Goal: Task Accomplishment & Management: Manage account settings

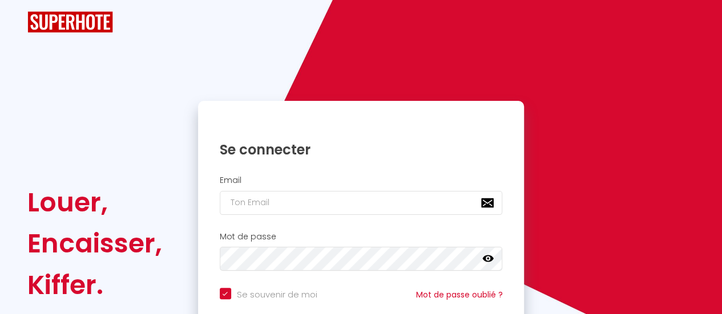
checkbox input "true"
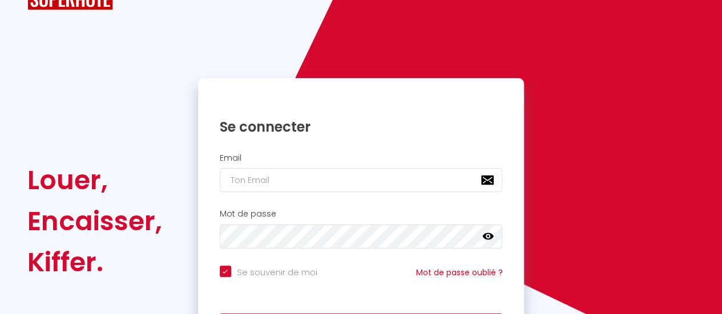
scroll to position [114, 0]
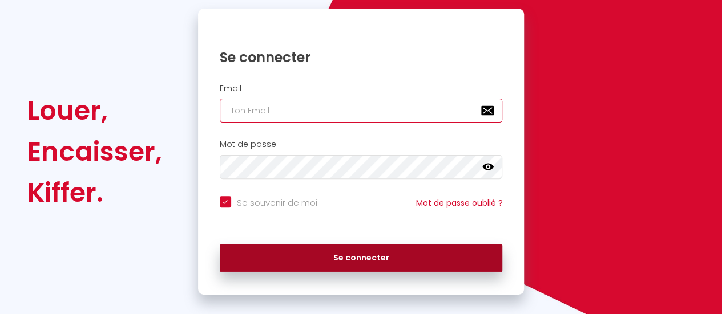
type input "[EMAIL_ADDRESS][DOMAIN_NAME]"
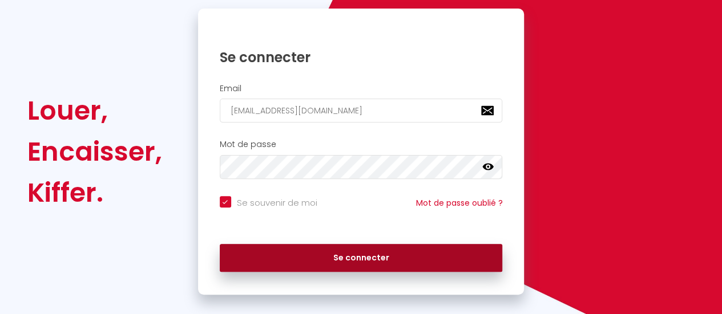
click at [365, 255] on button "Se connecter" at bounding box center [361, 258] width 283 height 29
checkbox input "true"
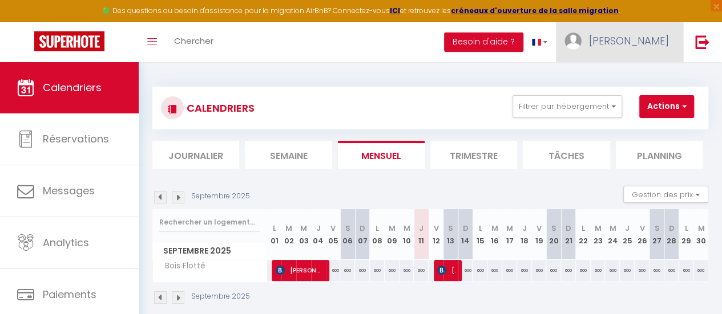
click at [649, 37] on span "[PERSON_NAME]" at bounding box center [629, 41] width 80 height 14
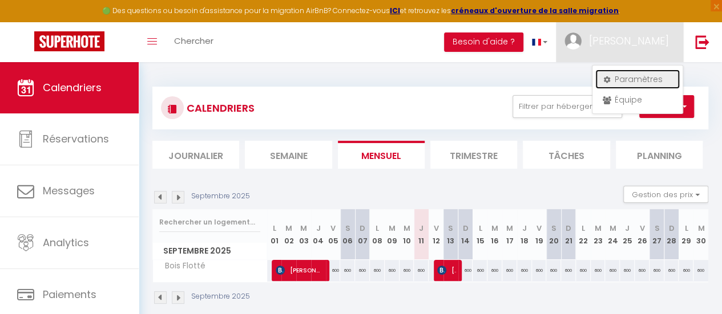
click at [641, 79] on link "Paramètres" at bounding box center [637, 79] width 84 height 19
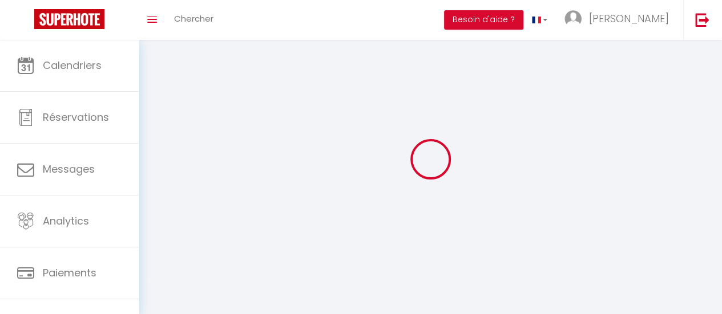
type input "[PERSON_NAME]"
type input "de Moulins"
type input "0619238580"
type input "[STREET_ADDRESS]"
type input "22770"
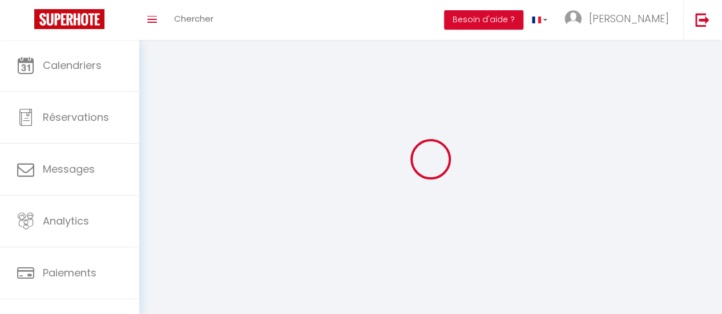
type input "Lancieux"
type input "p2xtFPAdOqNYqnSg9ojZxkU2o"
type input "lDMGPQc96OTjcY6ahairkBv09"
type input "[URL][DOMAIN_NAME]"
select select "28"
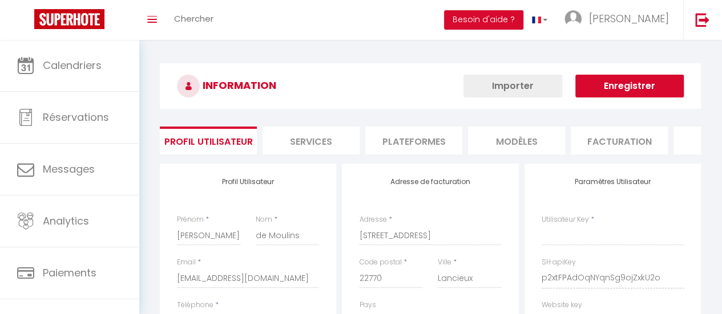
type input "p2xtFPAdOqNYqnSg9ojZxkU2o"
type input "lDMGPQc96OTjcY6ahairkBv09"
type input "[URL][DOMAIN_NAME]"
select select "fr"
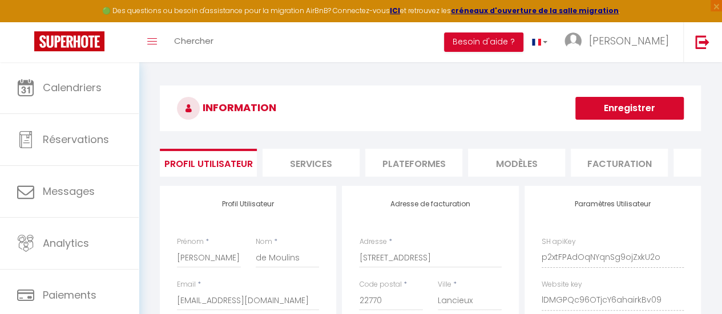
click at [401, 162] on li "Plateformes" at bounding box center [413, 163] width 97 height 28
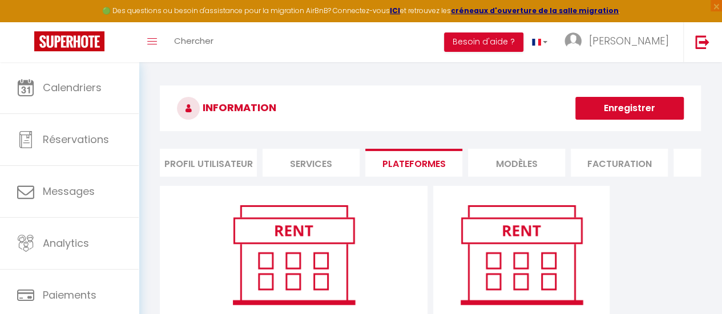
scroll to position [114, 0]
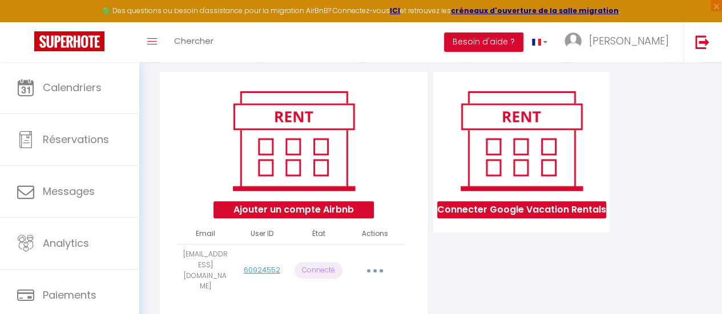
click at [378, 268] on button "button" at bounding box center [375, 271] width 30 height 22
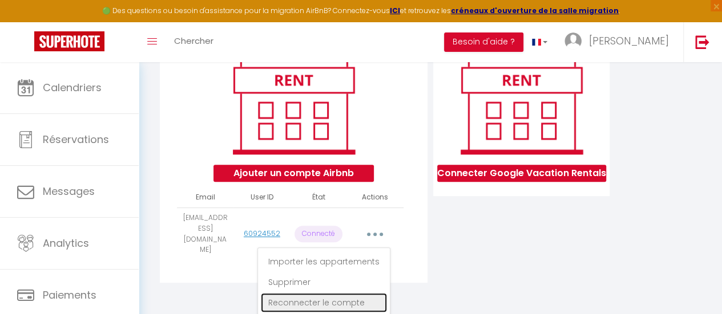
click at [321, 304] on link "Reconnecter le compte" at bounding box center [324, 302] width 126 height 19
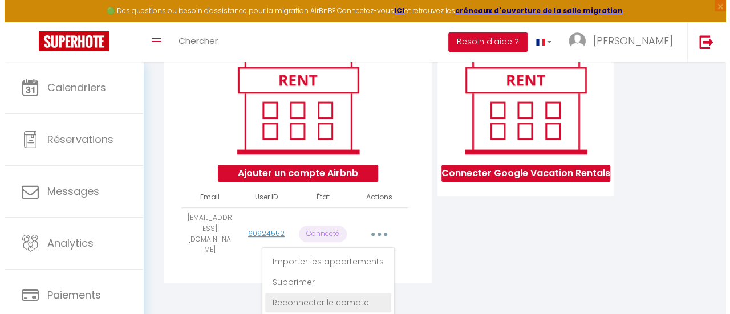
scroll to position [145, 0]
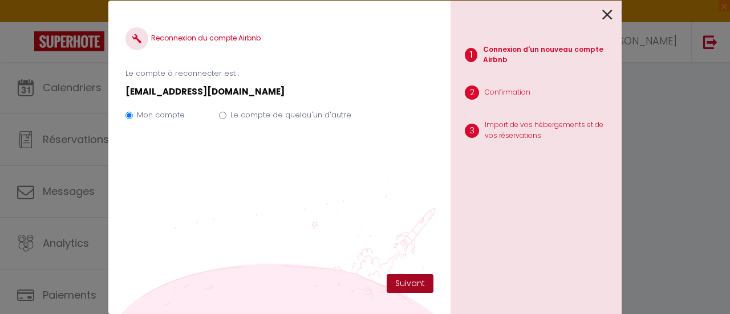
click at [408, 284] on button "Suivant" at bounding box center [410, 283] width 47 height 19
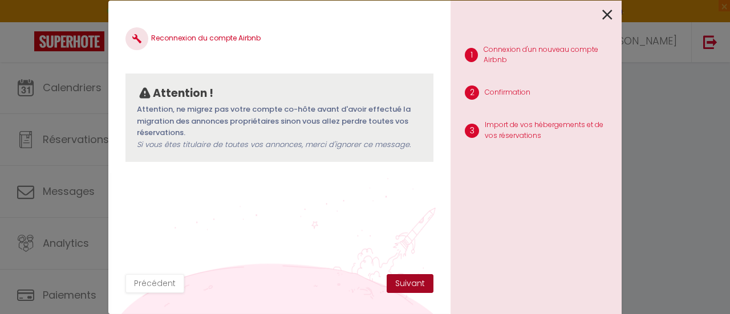
click at [408, 285] on button "Suivant" at bounding box center [410, 283] width 47 height 19
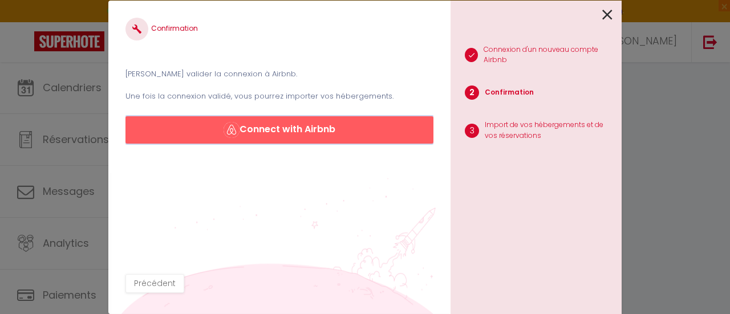
click at [294, 139] on button "Connect with Airbnb" at bounding box center [280, 129] width 308 height 27
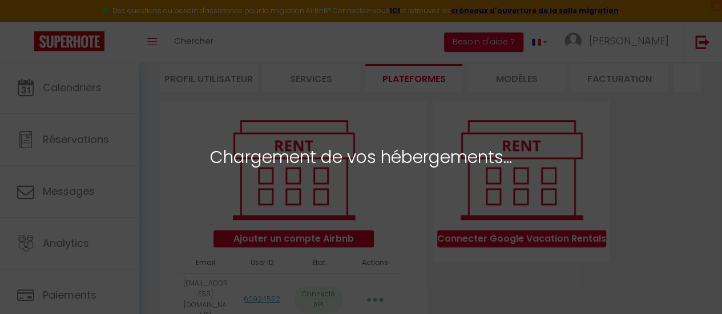
scroll to position [171, 0]
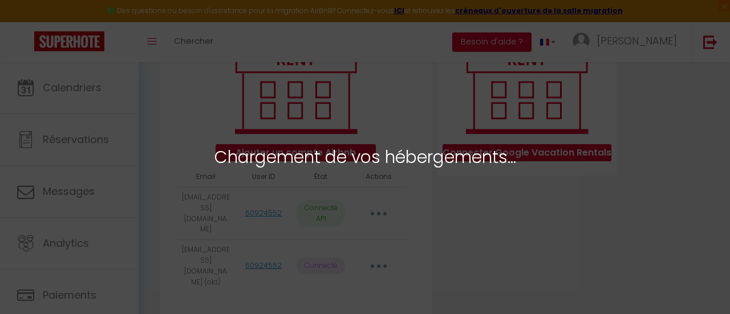
select select "10931"
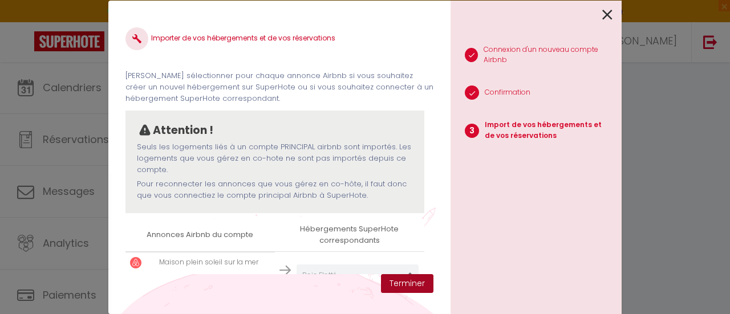
click at [412, 280] on button "Terminer" at bounding box center [407, 283] width 52 height 19
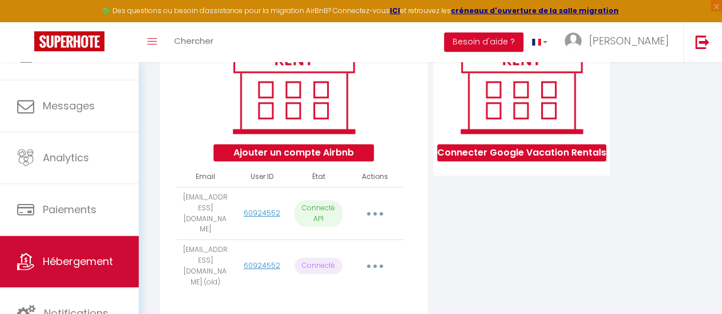
click at [62, 256] on span "Hébergement" at bounding box center [78, 261] width 70 height 14
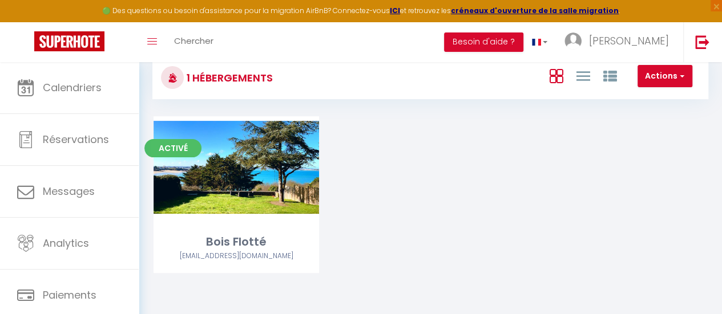
scroll to position [79, 0]
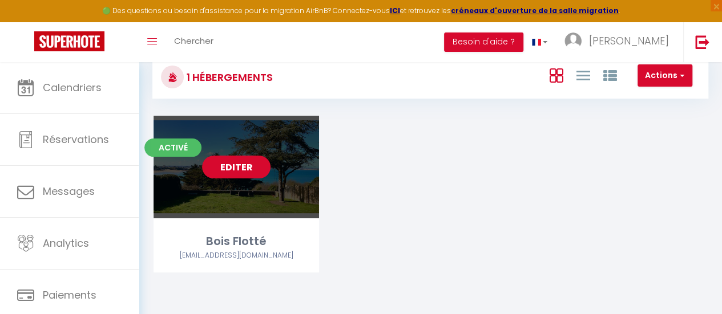
click at [237, 168] on link "Editer" at bounding box center [236, 167] width 68 height 23
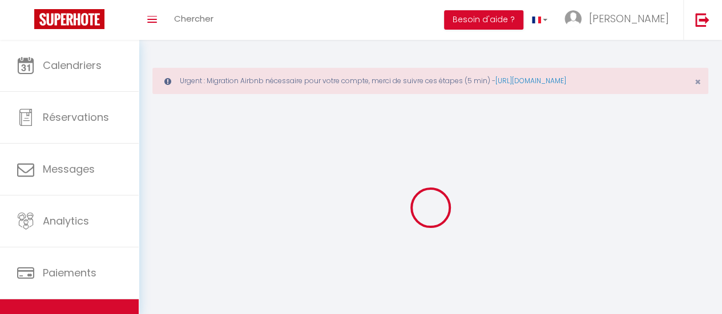
select select "28"
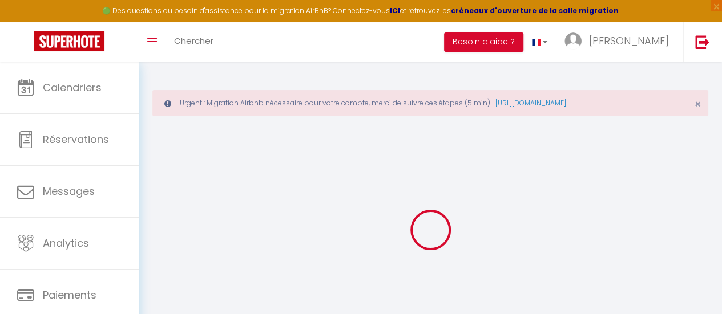
select select
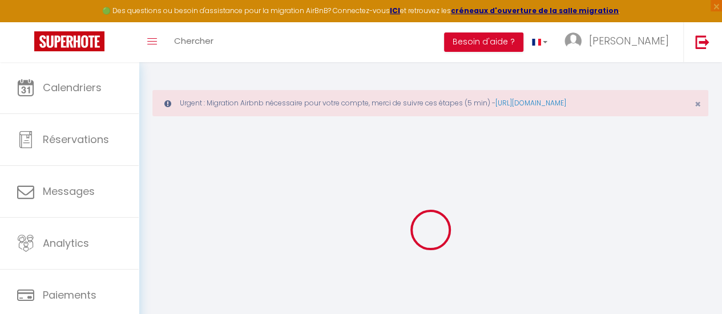
select select
checkbox input "false"
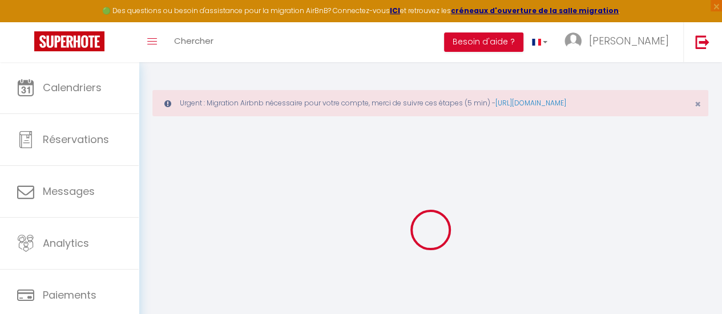
select select
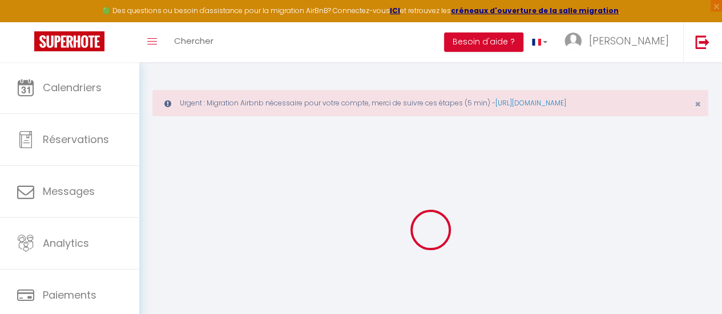
select select
checkbox input "false"
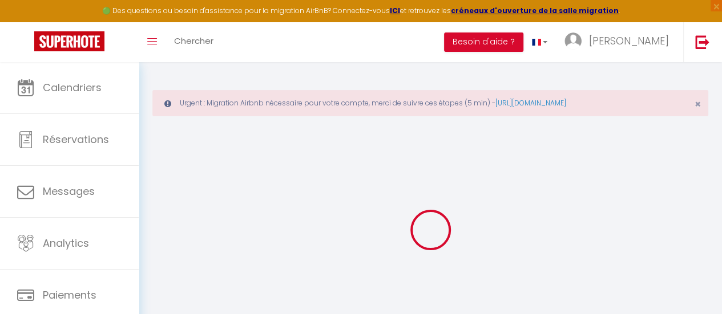
checkbox input "false"
select select
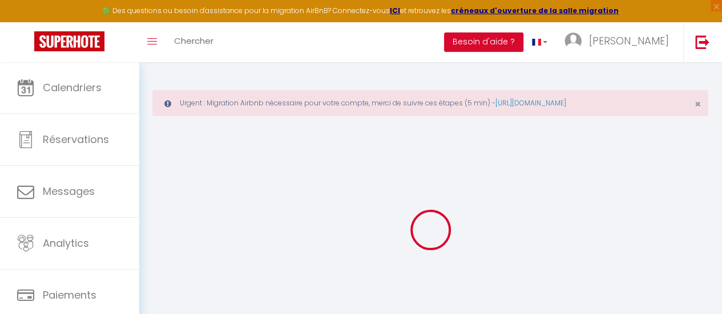
select select
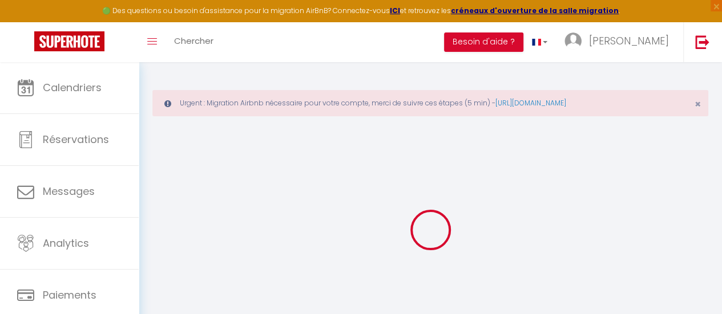
checkbox input "false"
select select
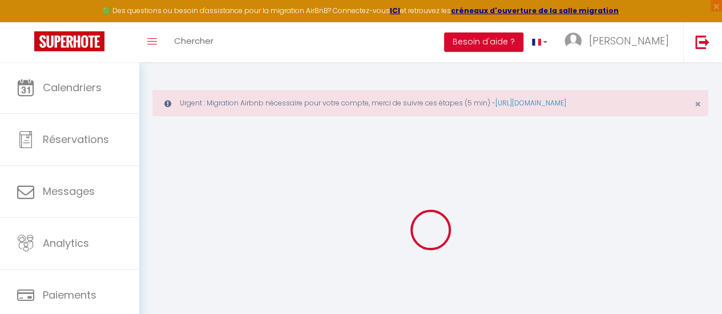
select select
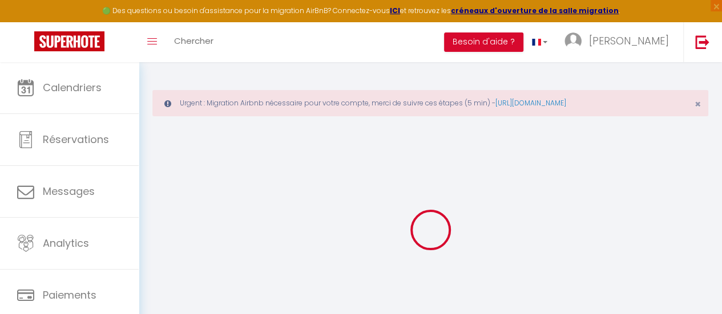
select select
checkbox input "false"
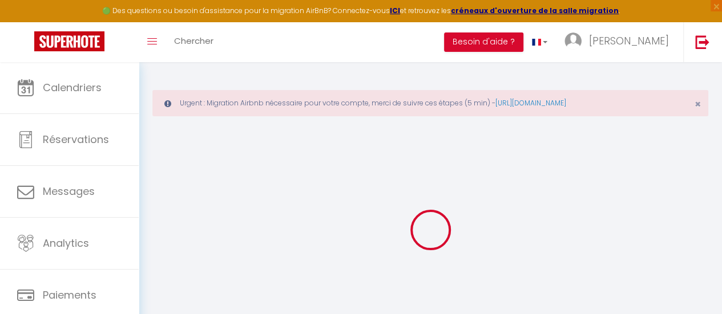
checkbox input "false"
select select
type input "Bois Flotté"
type input "[PERSON_NAME]"
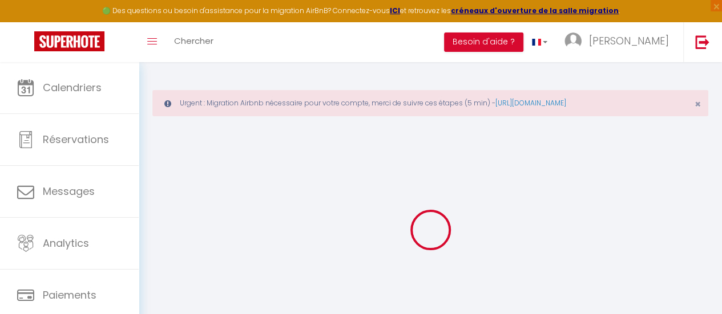
type input "Claire de moulins"
type input "[STREET_ADDRESS]"
type input "22770"
type input "Lancieux"
select select "secondary_units"
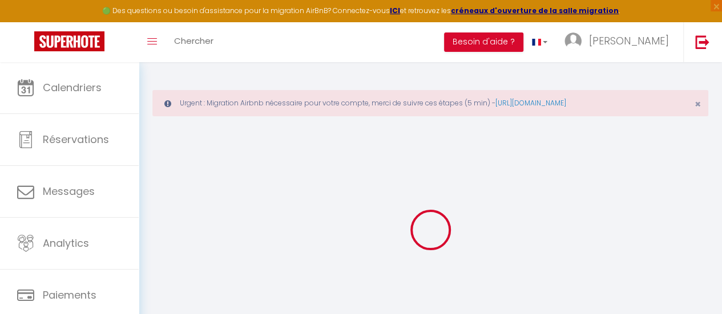
select select "12"
select select "6"
select select "5"
type input "450"
type input "200"
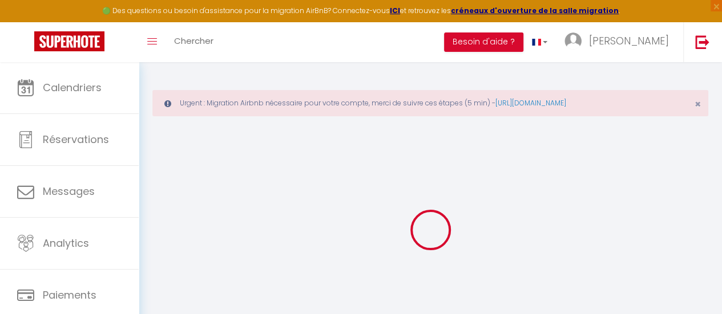
type input "800"
select select
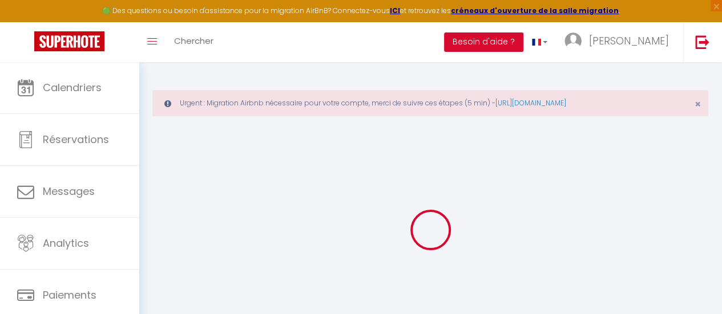
select select
type input "[STREET_ADDRESS]"
type input "22770"
type input "Lancieux"
type input "[EMAIL_ADDRESS][DOMAIN_NAME]"
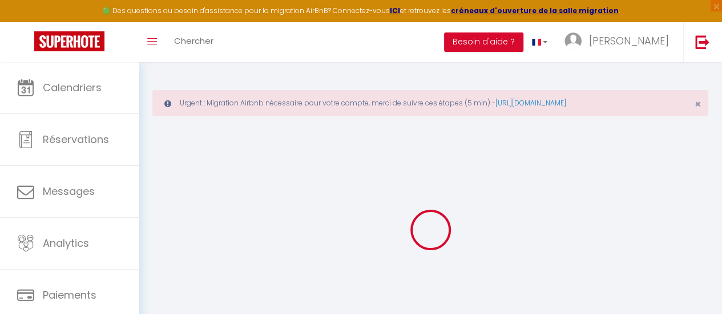
select select "2471"
checkbox input "false"
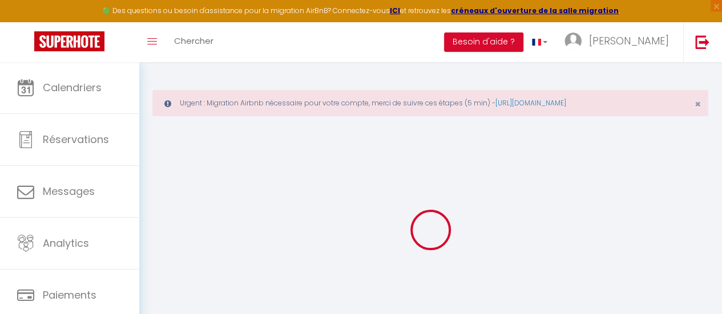
type input "0"
type input "200"
type input "0"
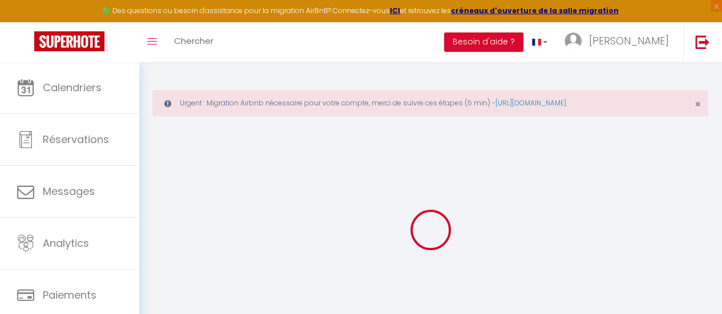
select select
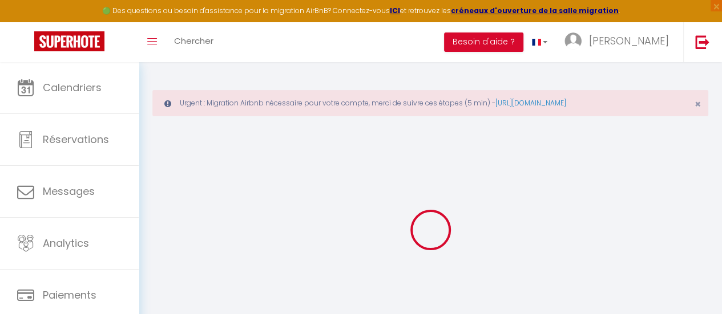
checkbox input "false"
select select
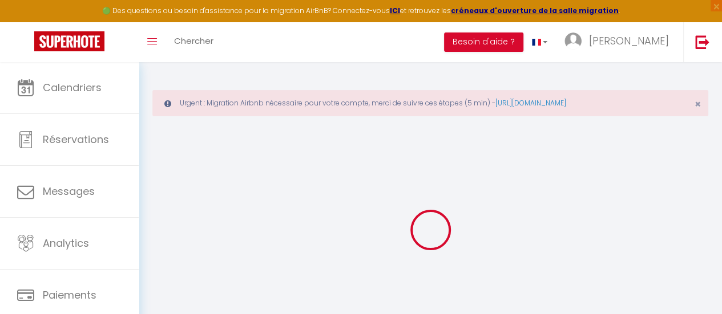
select select
checkbox input "false"
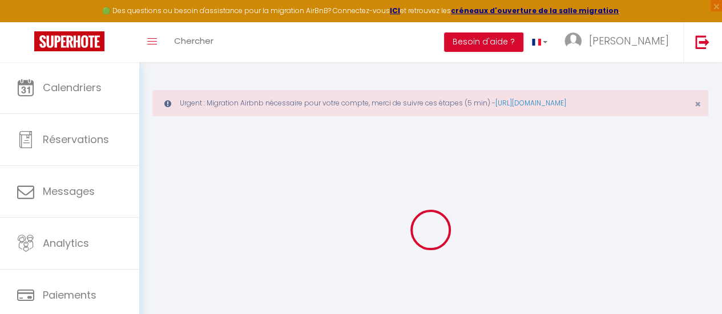
checkbox input "false"
select select
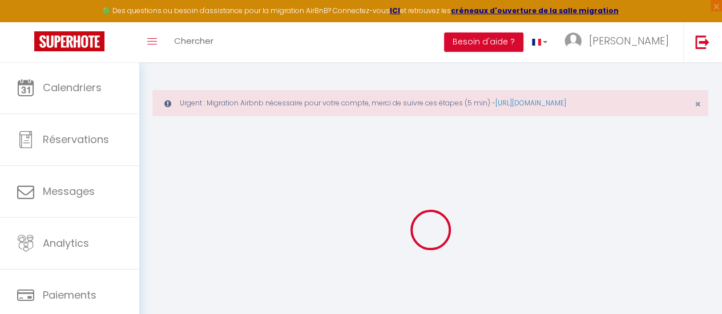
select select
checkbox input "false"
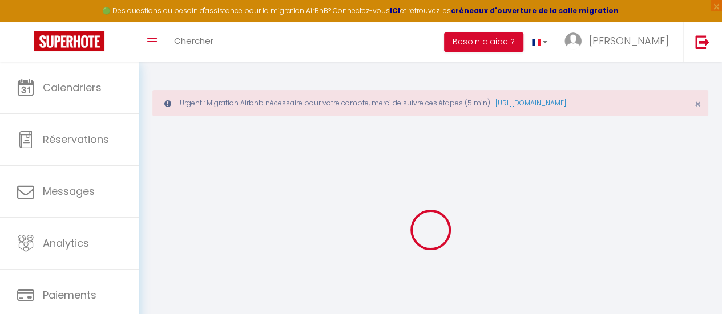
checkbox input "false"
select select
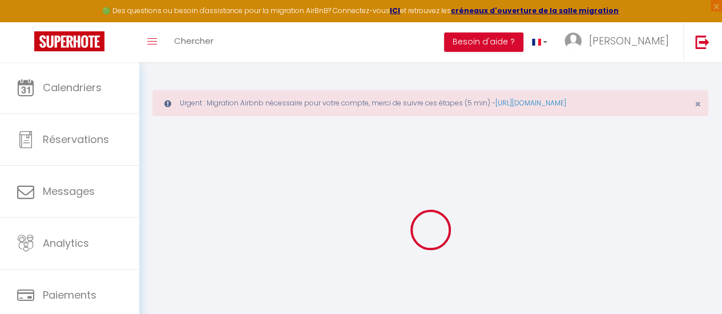
select select
checkbox input "false"
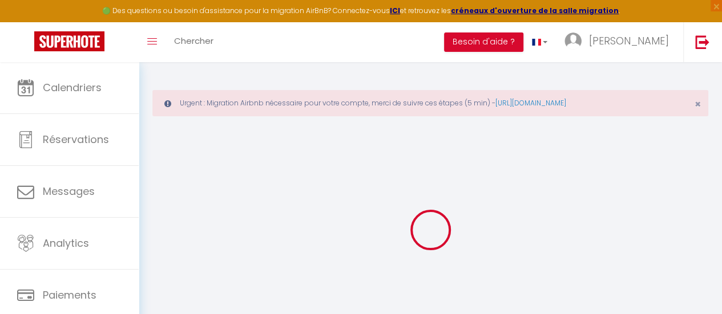
checkbox input "false"
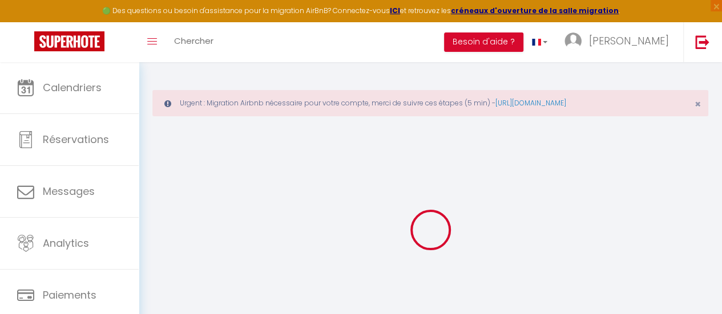
checkbox input "false"
select select "17:00"
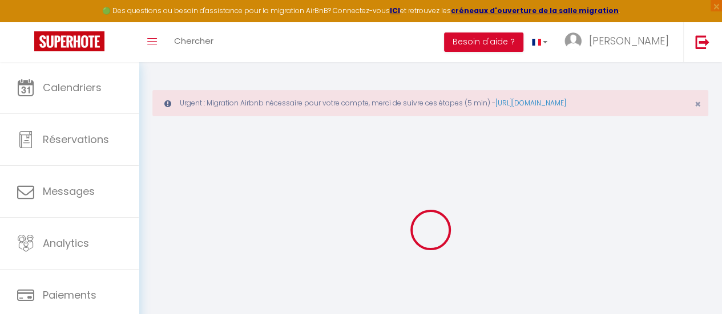
select select "23:45"
select select "09:45"
select select "30"
select select "15"
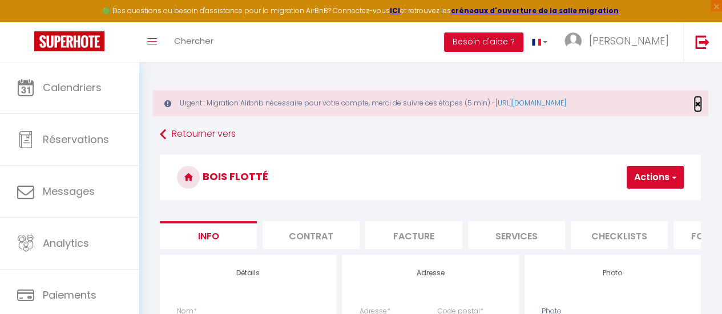
click at [697, 104] on span "×" at bounding box center [697, 104] width 6 height 14
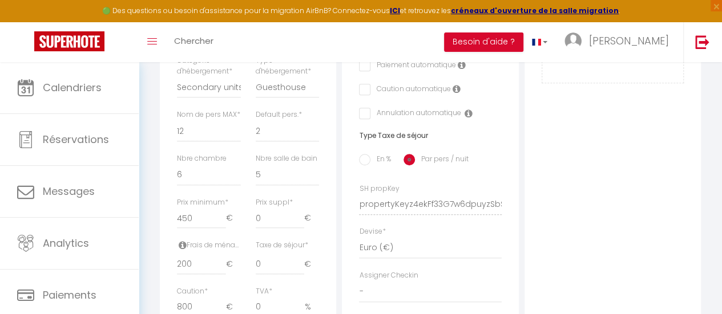
scroll to position [399, 0]
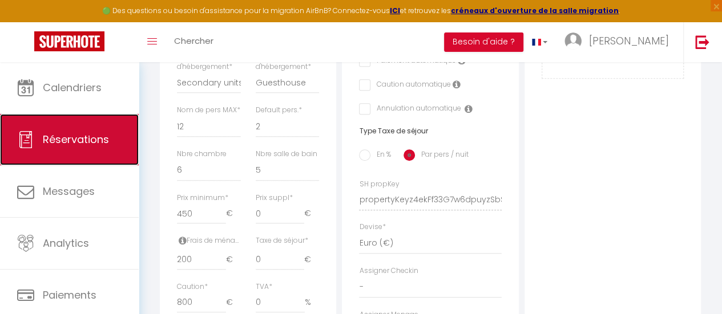
click at [76, 142] on span "Réservations" at bounding box center [76, 139] width 66 height 14
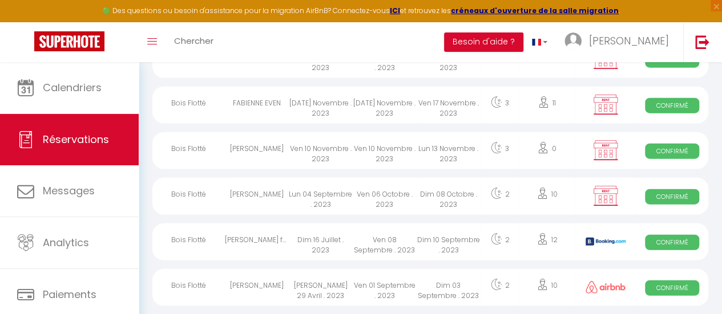
scroll to position [1357, 0]
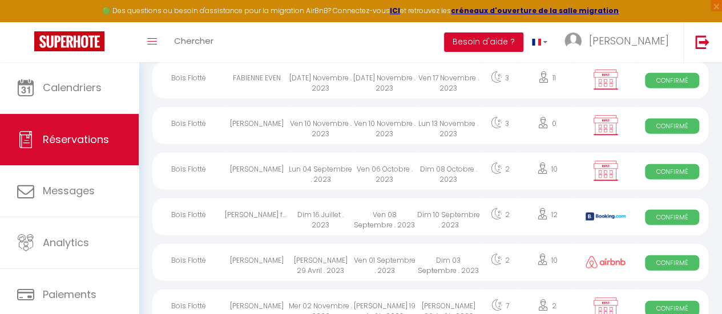
click at [614, 265] on img at bounding box center [605, 262] width 40 height 13
select select "OK"
select select "1"
select select "0"
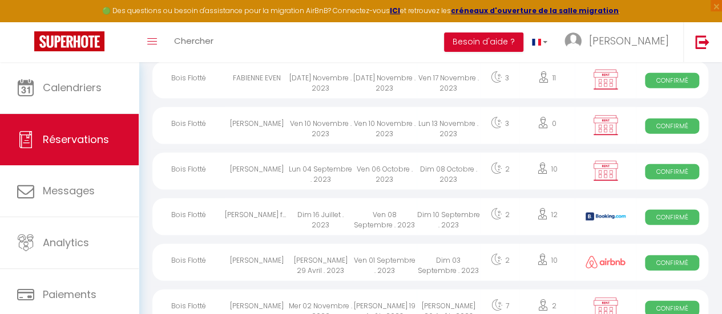
select select "1"
select select
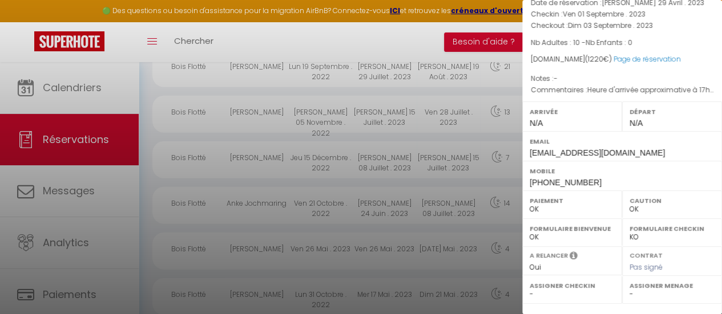
scroll to position [0, 0]
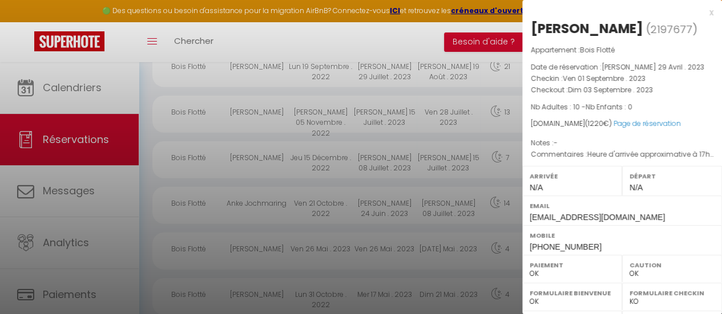
click at [443, 34] on div at bounding box center [361, 157] width 722 height 314
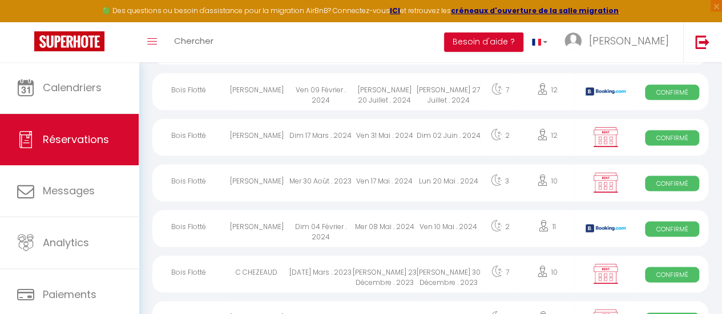
scroll to position [900, 0]
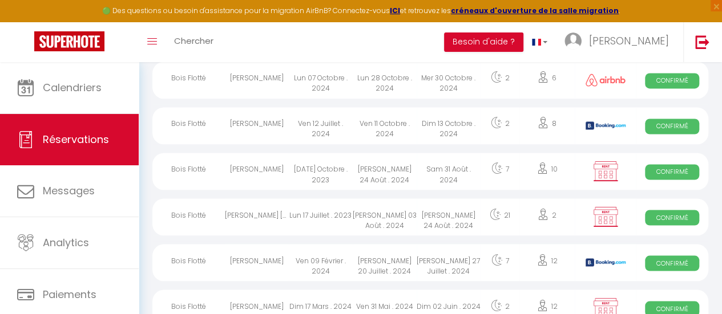
click at [609, 75] on img at bounding box center [605, 80] width 40 height 13
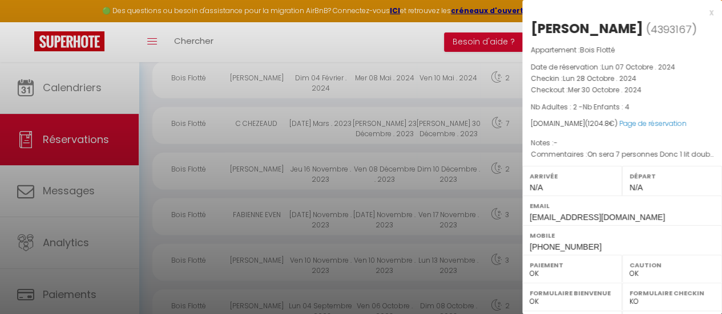
scroll to position [1243, 0]
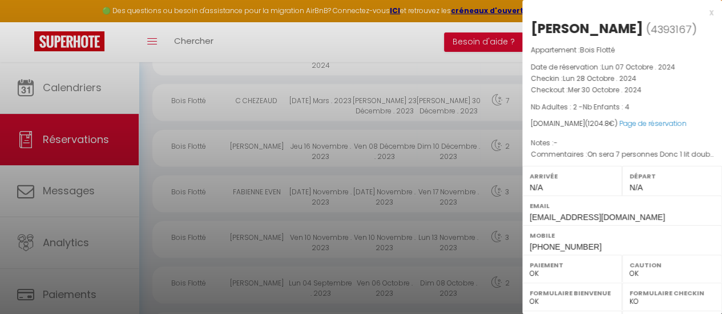
drag, startPoint x: 432, startPoint y: 185, endPoint x: 512, endPoint y: 138, distance: 92.6
click at [433, 183] on div at bounding box center [361, 157] width 722 height 314
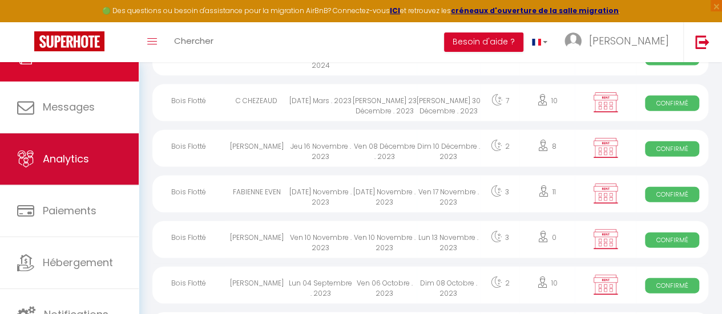
scroll to position [85, 0]
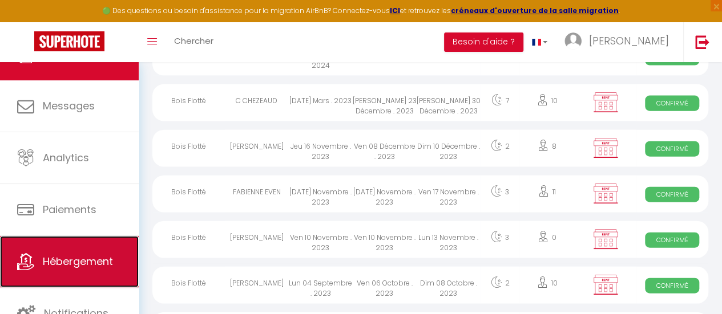
click at [98, 266] on span "Hébergement" at bounding box center [78, 261] width 70 height 14
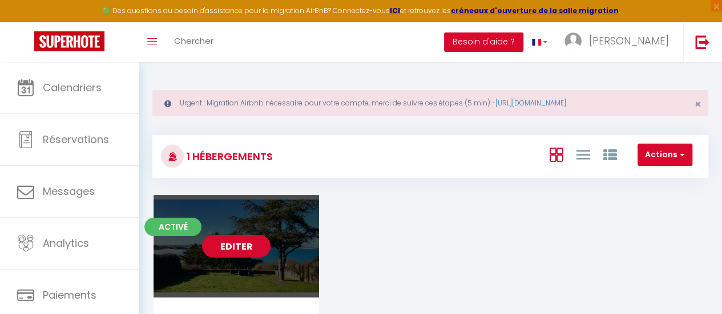
click at [248, 247] on link "Editer" at bounding box center [236, 246] width 68 height 23
select select "3"
select select "2"
select select "1"
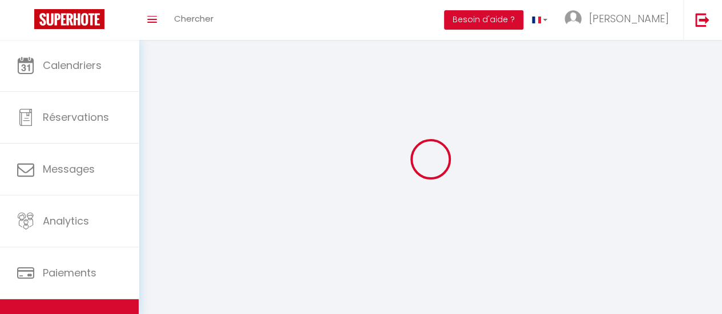
select select
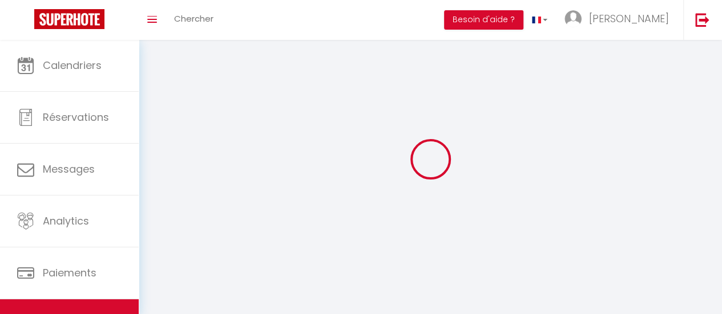
select select
checkbox input "false"
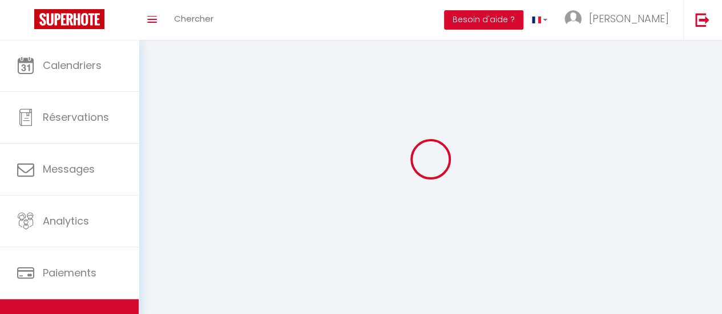
checkbox input "false"
select select
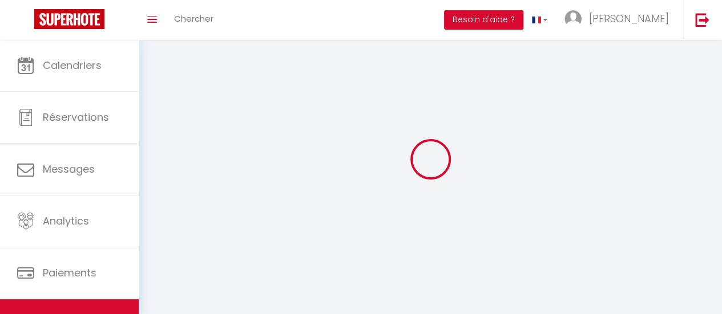
select select
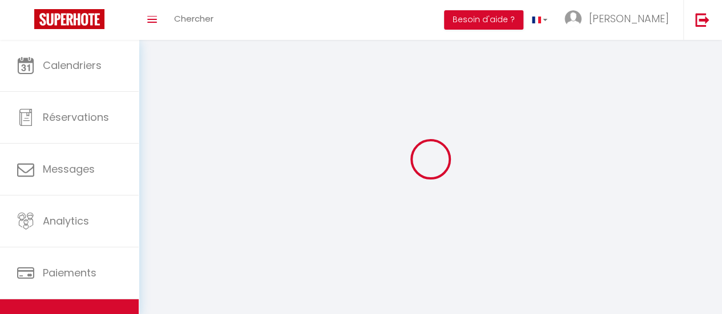
checkbox input "false"
select select
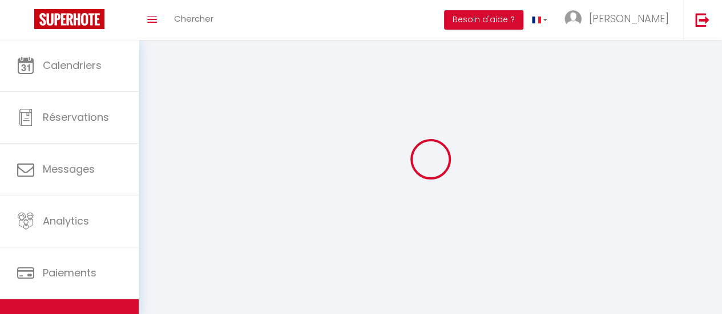
select select
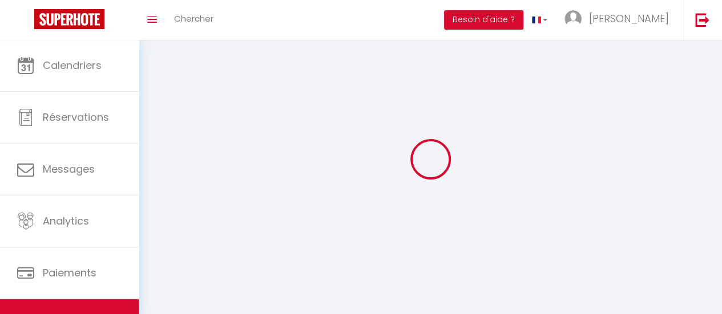
select select
checkbox input "false"
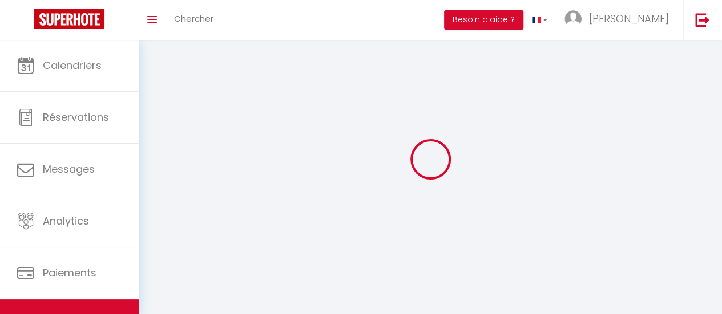
checkbox input "false"
select select
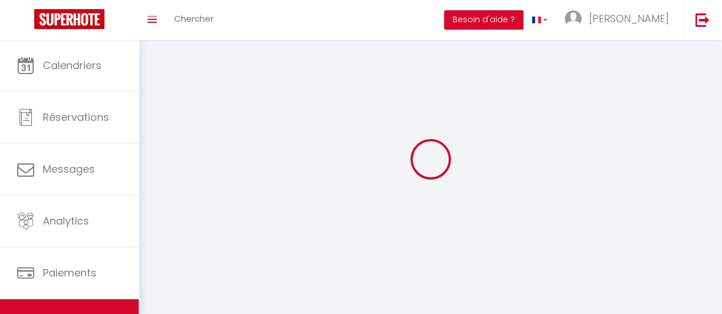
select select
checkbox input "false"
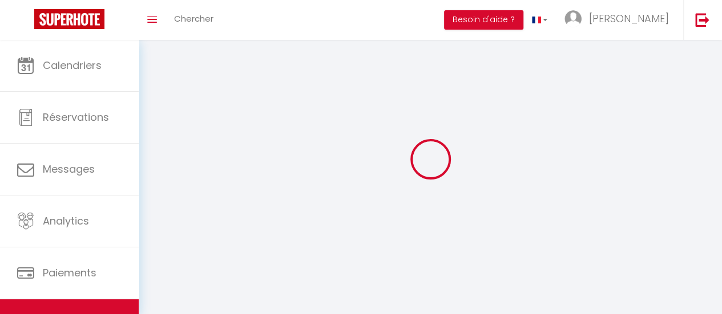
checkbox input "false"
select select
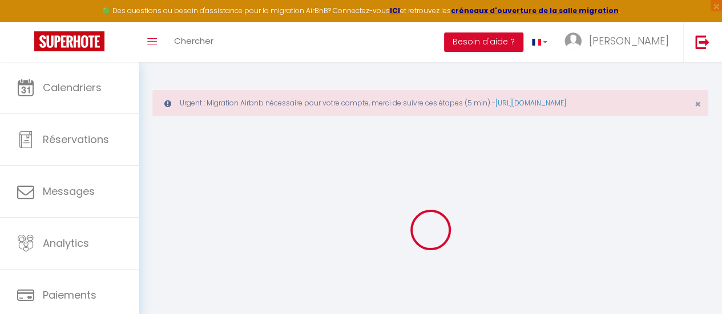
select select "1835-11545450"
click at [697, 103] on span "×" at bounding box center [697, 104] width 6 height 14
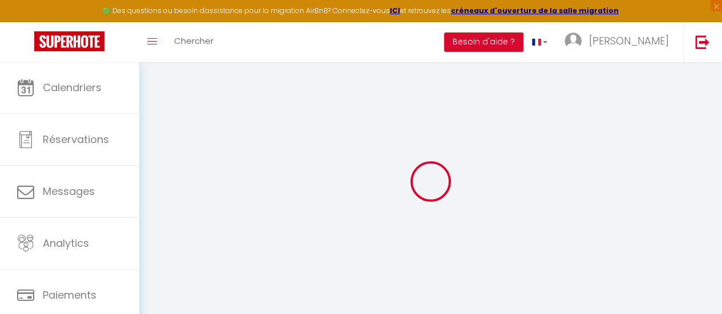
checkbox input "false"
select select "-1"
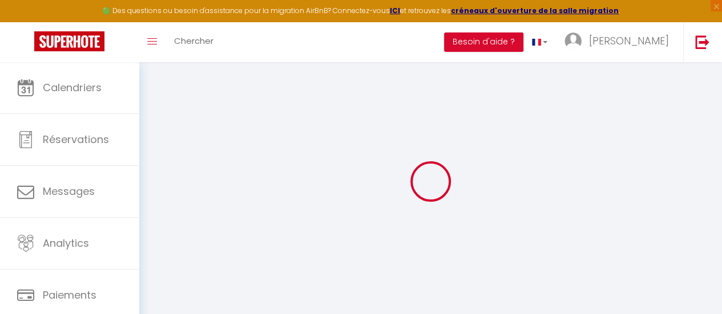
select select "EUR"
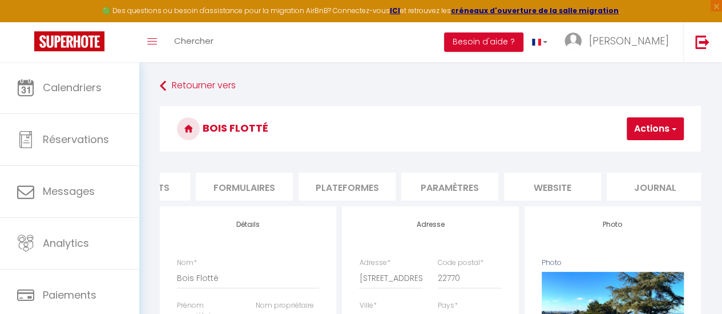
scroll to position [0, 486]
click at [352, 184] on li "Plateformes" at bounding box center [338, 187] width 97 height 28
select select
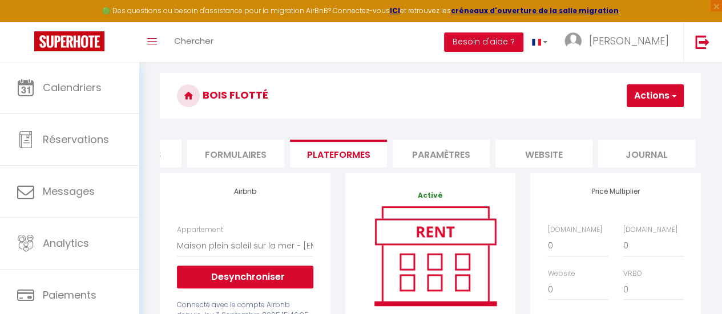
scroll to position [57, 0]
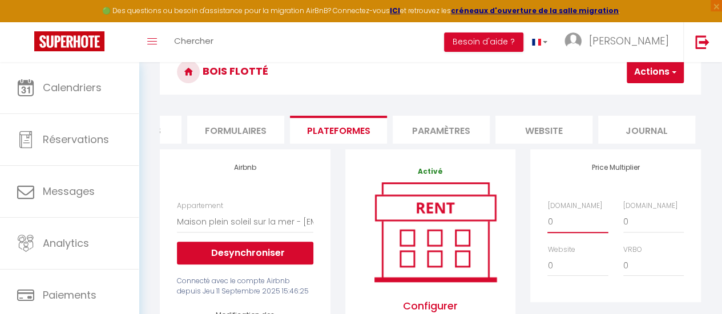
click at [563, 232] on select "0 + 1 % + 2 % + 3 % + 4 % + 5 % + 6 % + 7 % + 8 % + 9 %" at bounding box center [577, 222] width 60 height 22
select select "+ 22 %"
click at [547, 220] on select "0 + 1 % + 2 % + 3 % + 4 % + 5 % + 6 % + 7 % + 8 % + 9 %" at bounding box center [577, 222] width 60 height 22
click at [628, 228] on select "0 + 1 % + 2 % + 3 % + 4 % + 5 % + 6 % + 7 % + 8 % + 9 %" at bounding box center [653, 222] width 60 height 22
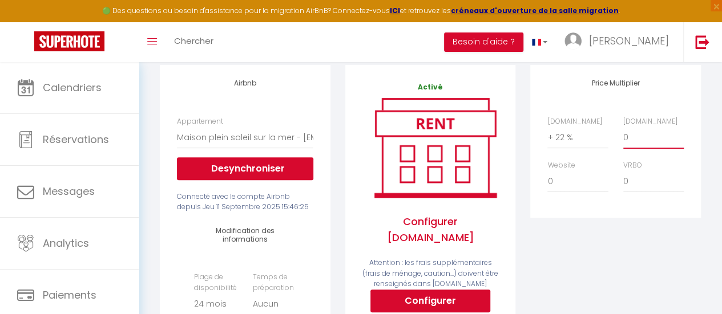
scroll to position [171, 0]
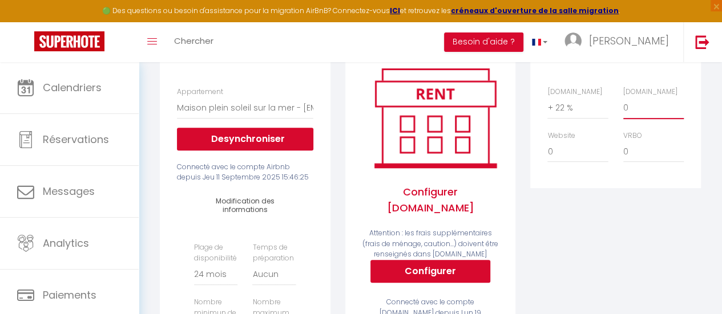
click at [664, 111] on select "0 + 1 % + 2 % + 3 % + 4 % + 5 % + 6 % + 7 % + 8 % + 9 %" at bounding box center [653, 108] width 60 height 22
click at [623, 106] on select "0 + 1 % + 2 % + 3 % + 4 % + 5 % + 6 % + 7 % + 8 % + 9 %" at bounding box center [653, 108] width 60 height 22
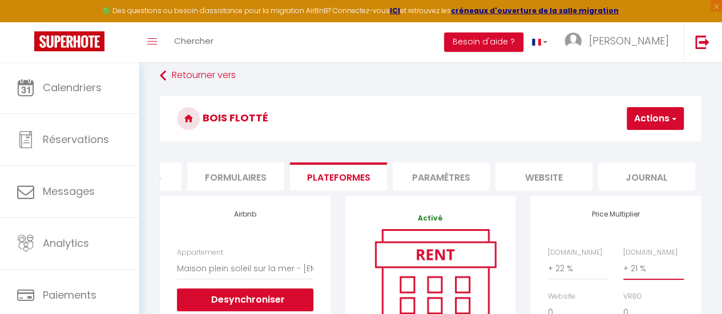
scroll to position [0, 0]
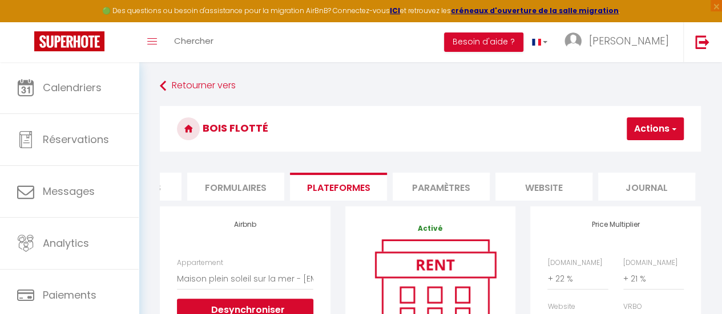
click at [647, 131] on button "Actions" at bounding box center [654, 129] width 57 height 23
click at [623, 153] on link "Enregistrer" at bounding box center [638, 154] width 90 height 15
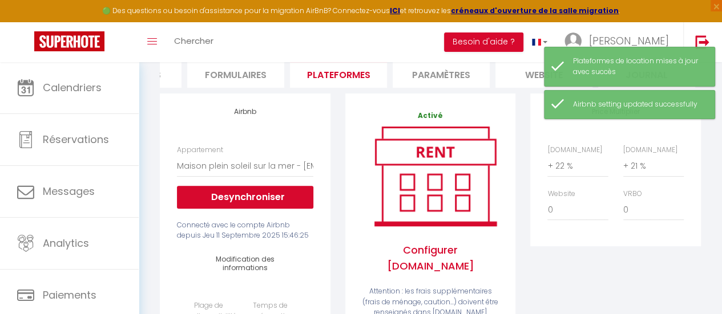
scroll to position [114, 0]
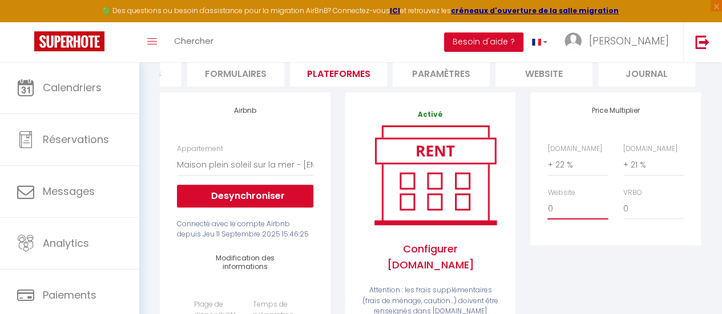
click at [556, 214] on select "0 + 1 % + 2 % + 3 % + 4 % + 5 % + 6 % + 7 % + 8 % + 9 %" at bounding box center [577, 209] width 60 height 22
click at [547, 207] on select "0 + 1 % + 2 % + 3 % + 4 % + 5 % + 6 % + 7 % + 8 % + 9 %" at bounding box center [577, 209] width 60 height 22
click at [636, 220] on select "0 + 1 % + 2 % + 3 % + 4 % + 5 % + 6 % + 7 % + 8 % + 9 %" at bounding box center [653, 209] width 60 height 22
click at [568, 241] on div "Price Multiplier Airbnb.com 0 + 1 % + 2 % + 3 % + 4 % + 5 % + 6 % + 7 %" at bounding box center [615, 168] width 170 height 153
